Goal: Find specific page/section: Find specific page/section

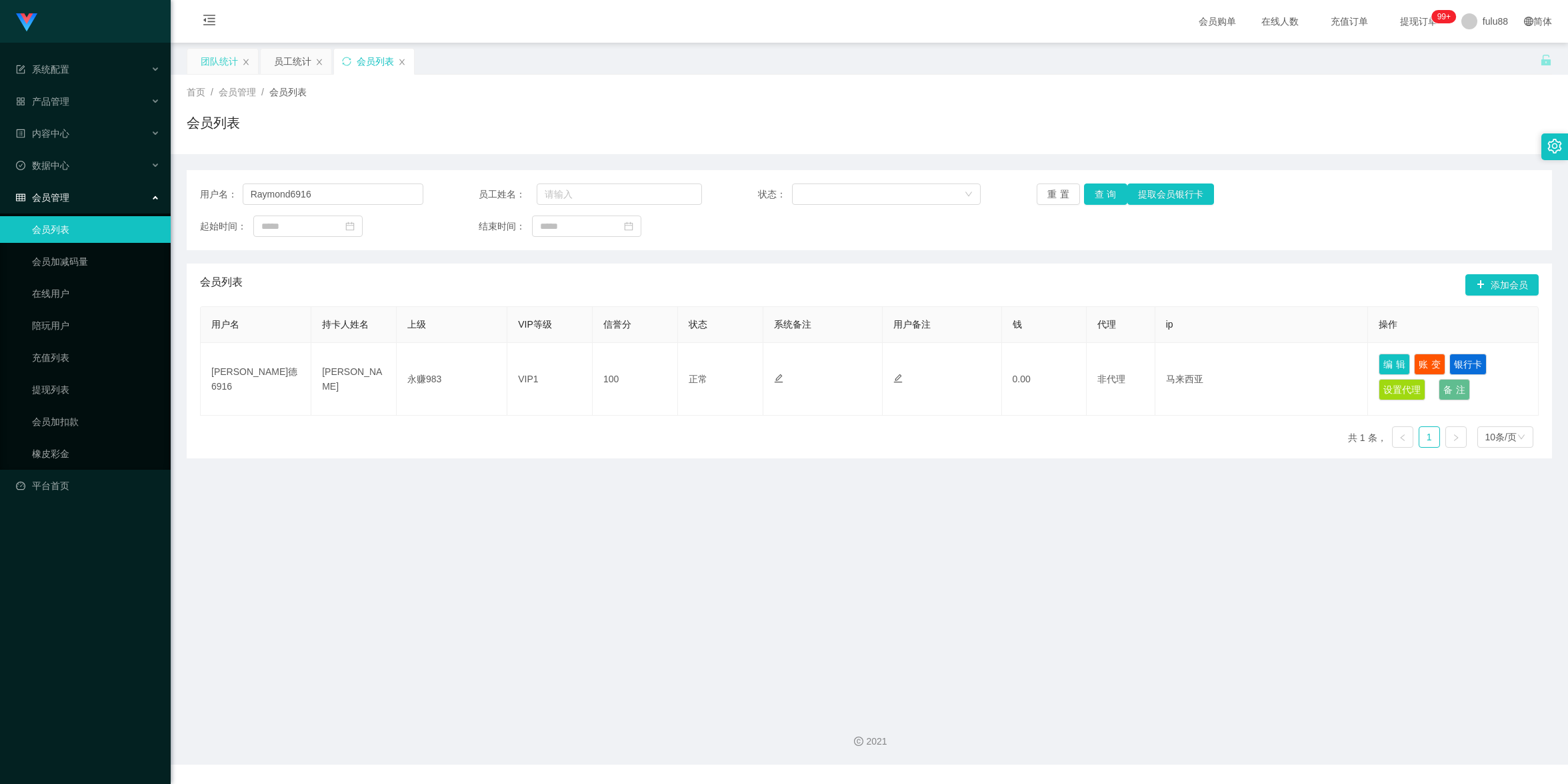
click at [215, 68] on div "团队统计" at bounding box center [219, 61] width 37 height 25
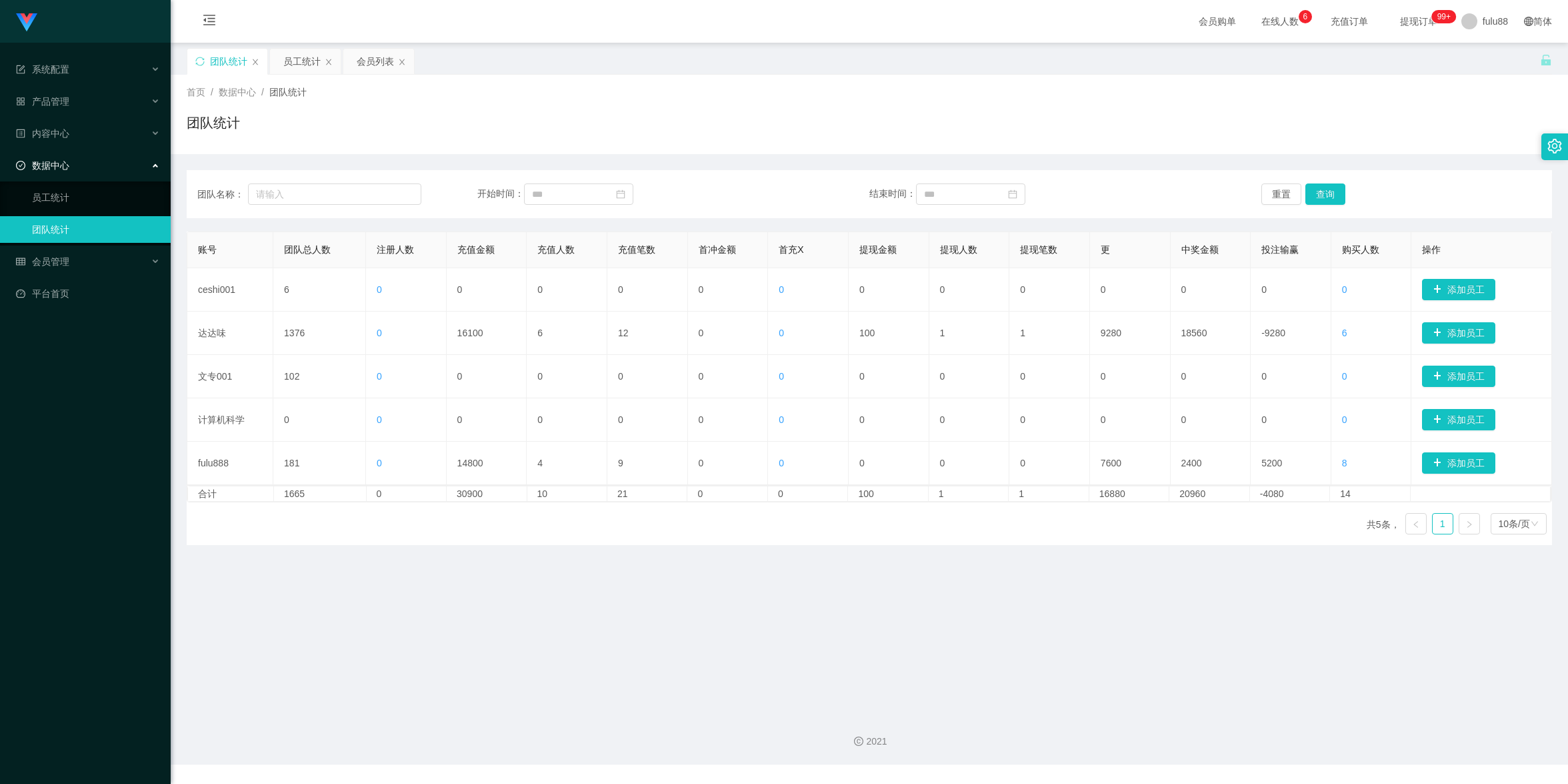
drag, startPoint x: 857, startPoint y: 640, endPoint x: 850, endPoint y: 630, distance: 12.2
click at [857, 640] on main "关闭门户 关闭右侧 关闭其他 刷新页面 团队统计 员工统计 会员列表 首页 / 数据中心 / 团队统计 / 团队统计 团队名称： 开始时间： 结束时间： 重置…" at bounding box center [869, 373] width 1398 height 660
click at [1426, 252] on th "操作" at bounding box center [1482, 250] width 141 height 36
click at [1263, 650] on main "关闭门户 关闭右侧 关闭其他 刷新页面 团队统计 首页 / 数据中心 / 团队统计 / 团队统计 团队名称： 开始时间： 结束时间： 重置 查询 账号 团队总…" at bounding box center [869, 373] width 1398 height 660
click at [1311, 623] on main "关闭门户 关闭右侧 关闭其他 刷新页面 团队统计 首页 / 数据中心 / 团队统计 / 团队统计 团队名称： 开始时间： 结束时间： 重置 查询 账号 团队总…" at bounding box center [869, 373] width 1398 height 660
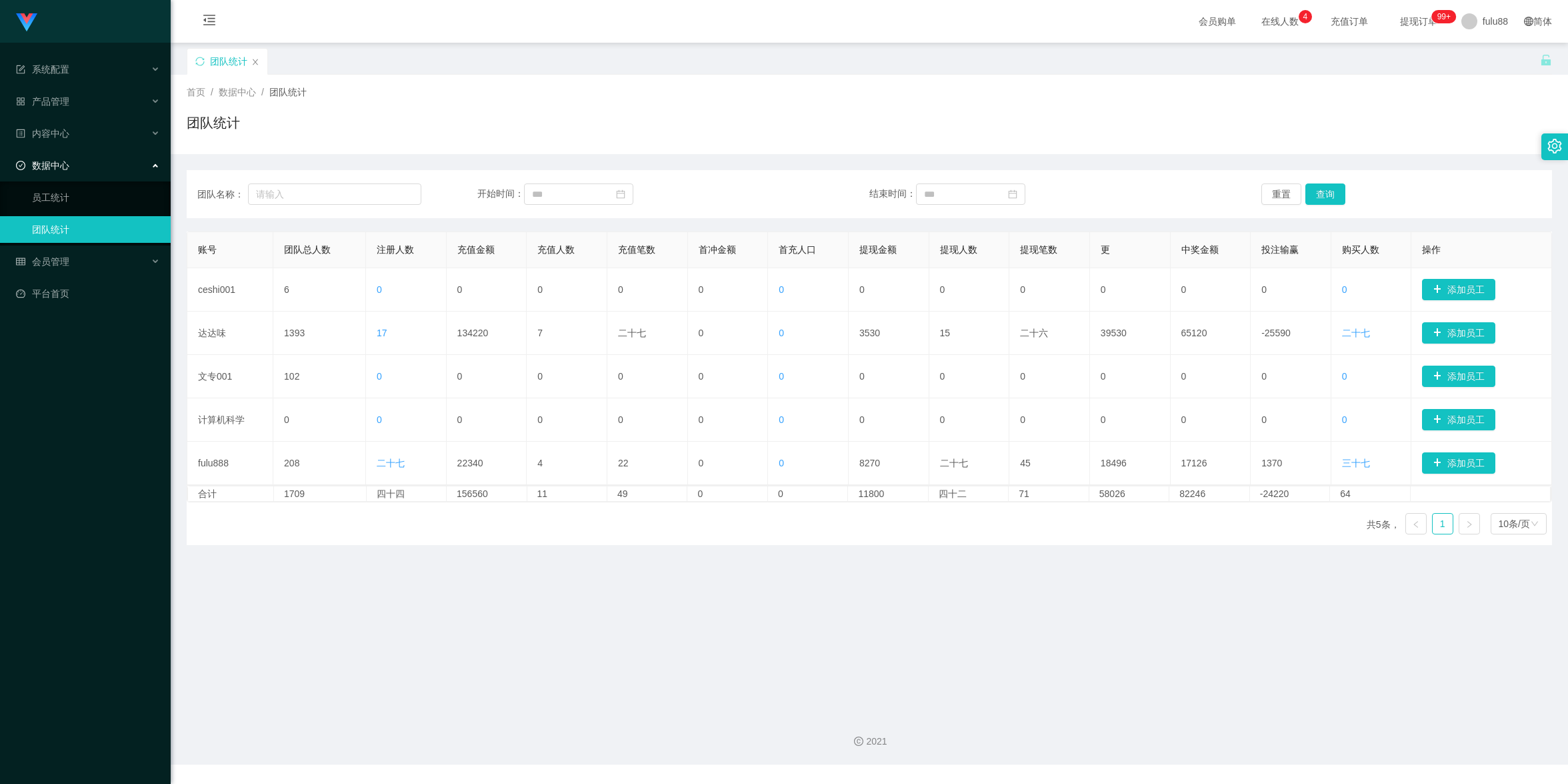
drag, startPoint x: 1291, startPoint y: 621, endPoint x: 1272, endPoint y: 599, distance: 29.1
click at [1292, 621] on main "关闭门户 关闭右侧 关闭其他 刷新页面 团队统计 首页 / 数据中心 / 团队统计 / 团队统计 团队名称： 开始时间： 结束时间： 重置 查询 账号 团队总…" at bounding box center [869, 373] width 1398 height 660
click at [878, 617] on main "关闭门户 关闭右侧 关闭其他 刷新页面 团队统计 首页 / 数据中心 / 团队统计 / 团队统计 团队名称： 开始时间： 结束时间： 重置 查询 账号 团队总…" at bounding box center [869, 373] width 1398 height 660
click at [1076, 610] on main "关闭门户 关闭右侧 关闭其他 刷新页面 团队统计 首页 / 数据中心 / 团队统计 / 团队统计 团队名称： 开始时间： 结束时间： 重置 查询 账号 团队总…" at bounding box center [869, 373] width 1398 height 660
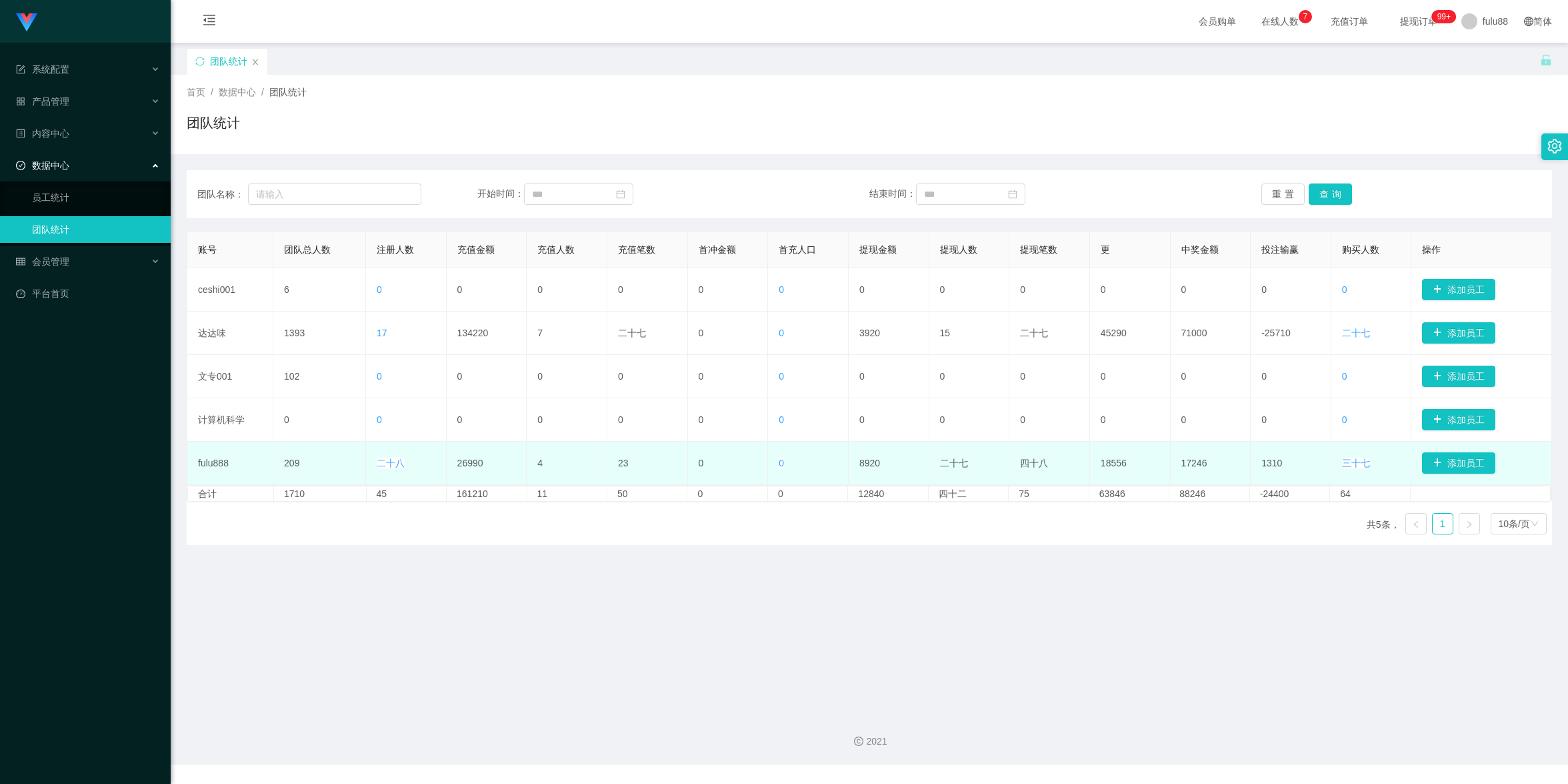
drag, startPoint x: 1309, startPoint y: 580, endPoint x: 904, endPoint y: 446, distance: 426.6
click at [1309, 580] on main "关闭门户 关闭右侧 关闭其他 刷新页面 团队统计 首页 / 数据中心 / 团队统计 / 团队统计 团队名称： 开始时间： 结束时间： 重置 查询 账号 团队总…" at bounding box center [869, 373] width 1398 height 660
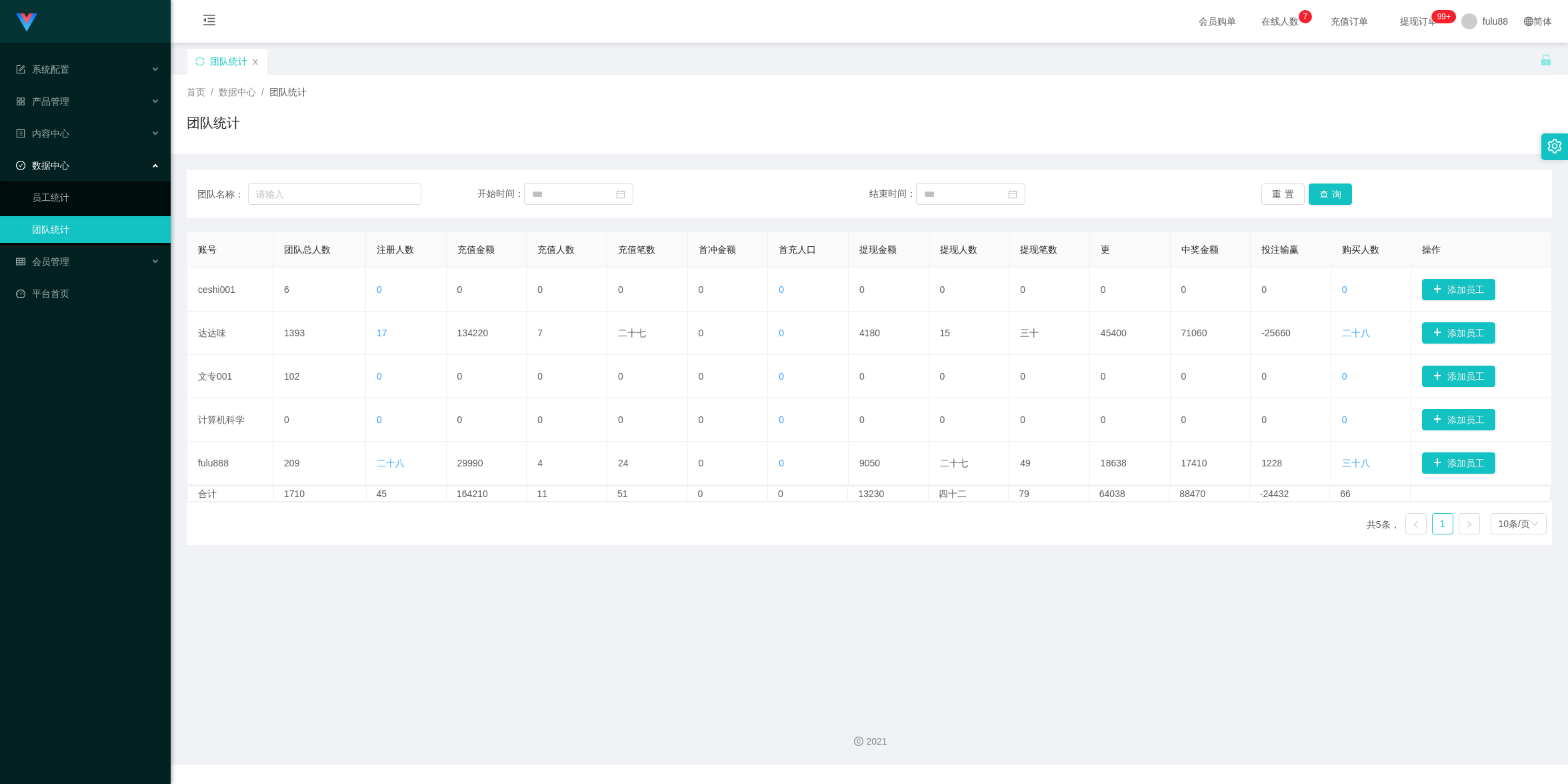
click at [379, 703] on div "2021" at bounding box center [869, 733] width 1398 height 62
